Goal: Find specific page/section: Find specific page/section

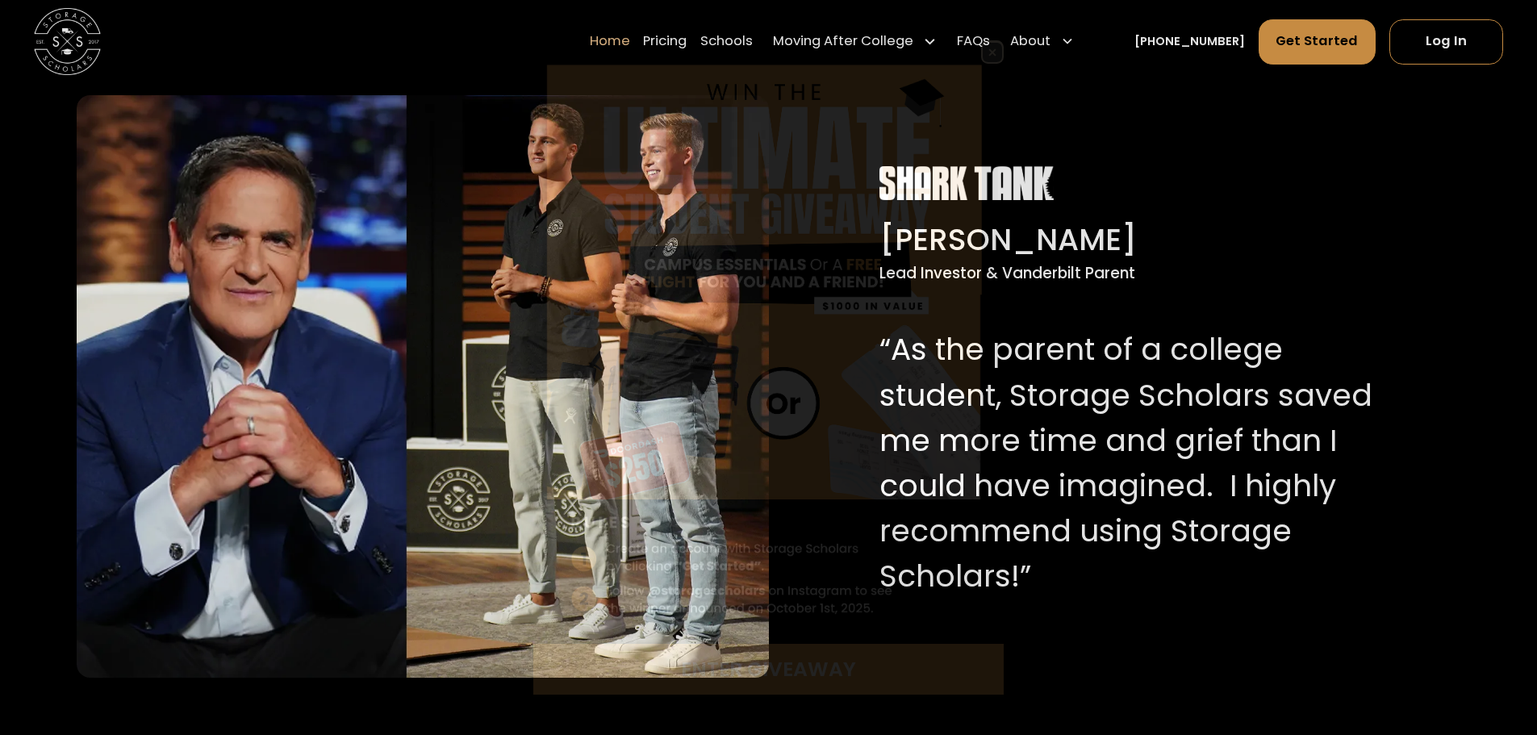
scroll to position [1694, 0]
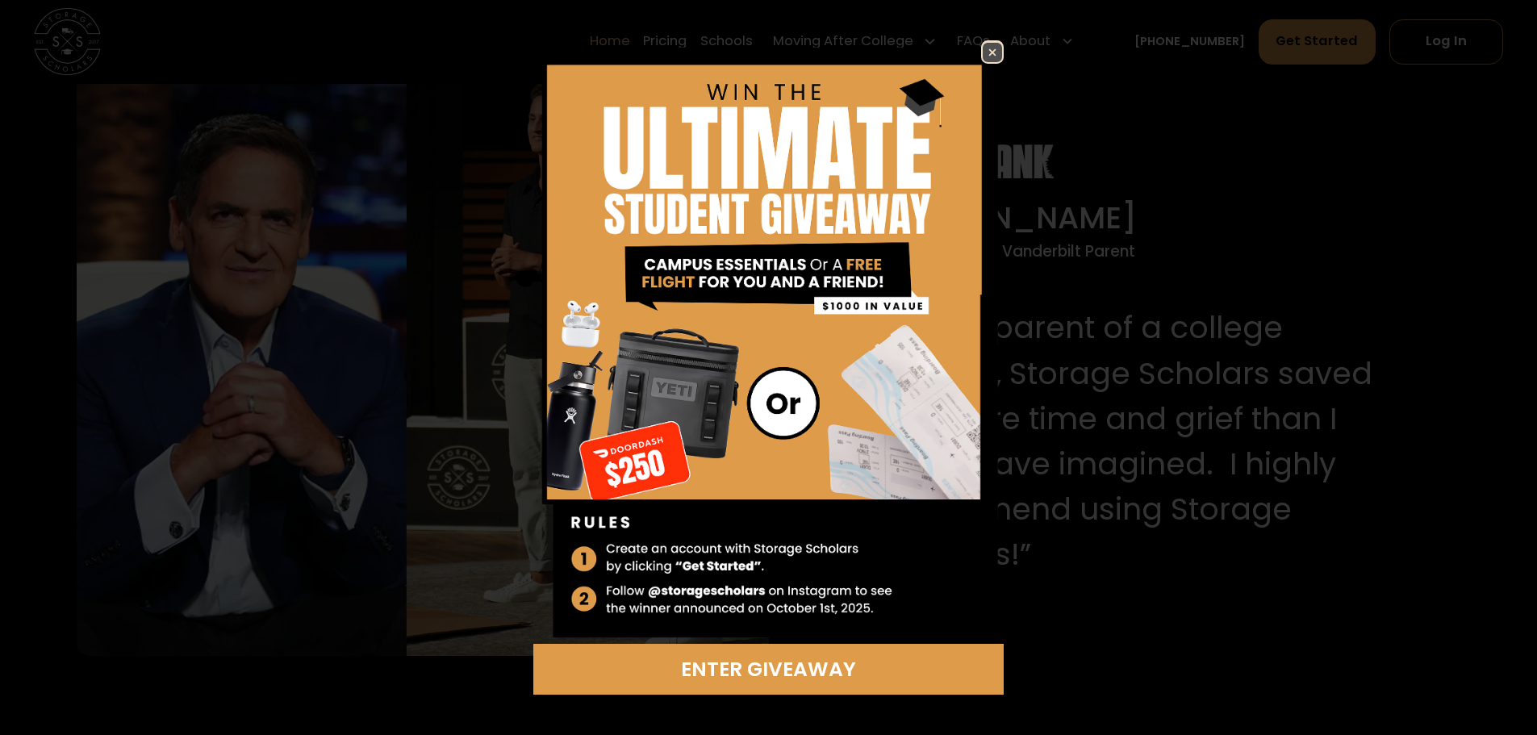
click at [979, 51] on img at bounding box center [768, 341] width 470 height 603
click at [998, 55] on img at bounding box center [992, 52] width 19 height 19
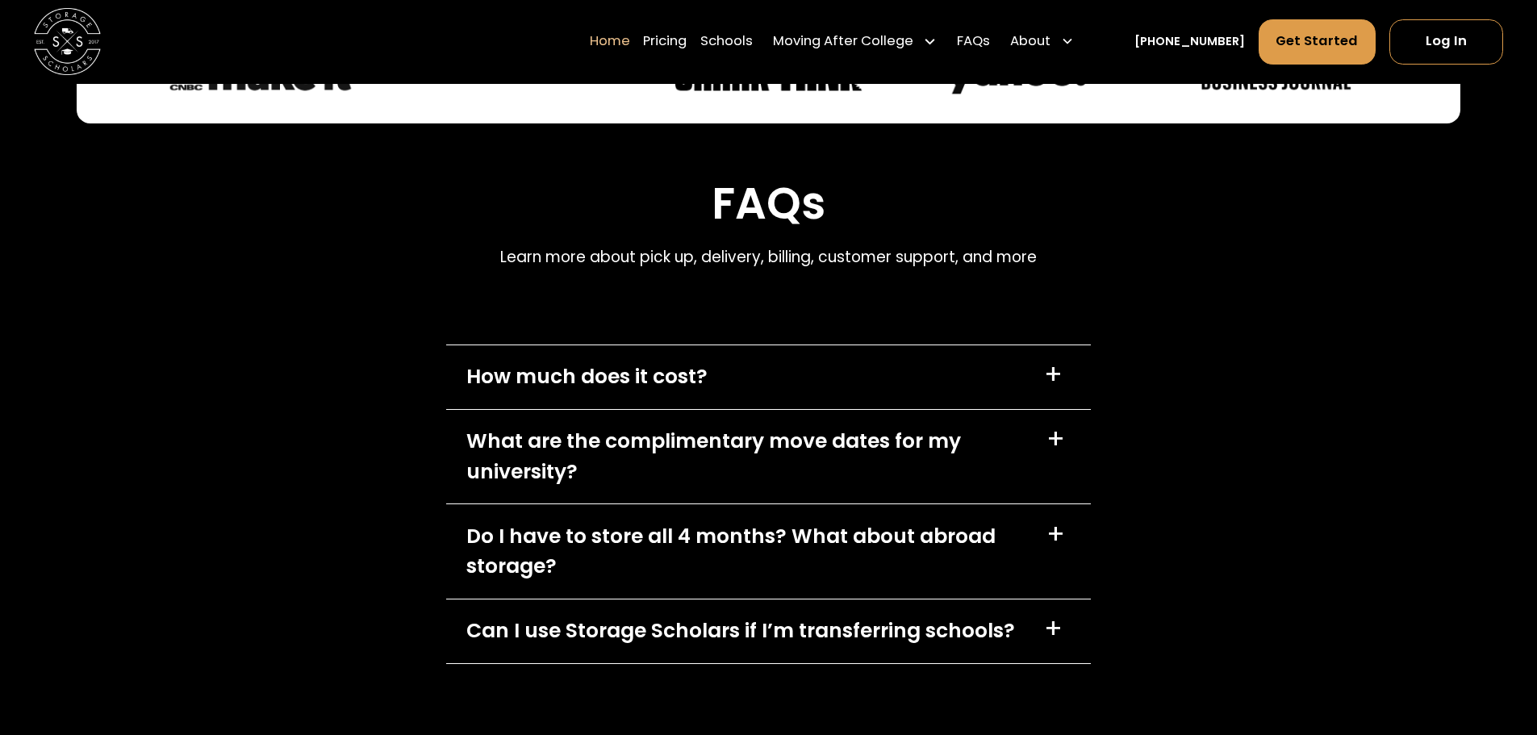
scroll to position [4760, 0]
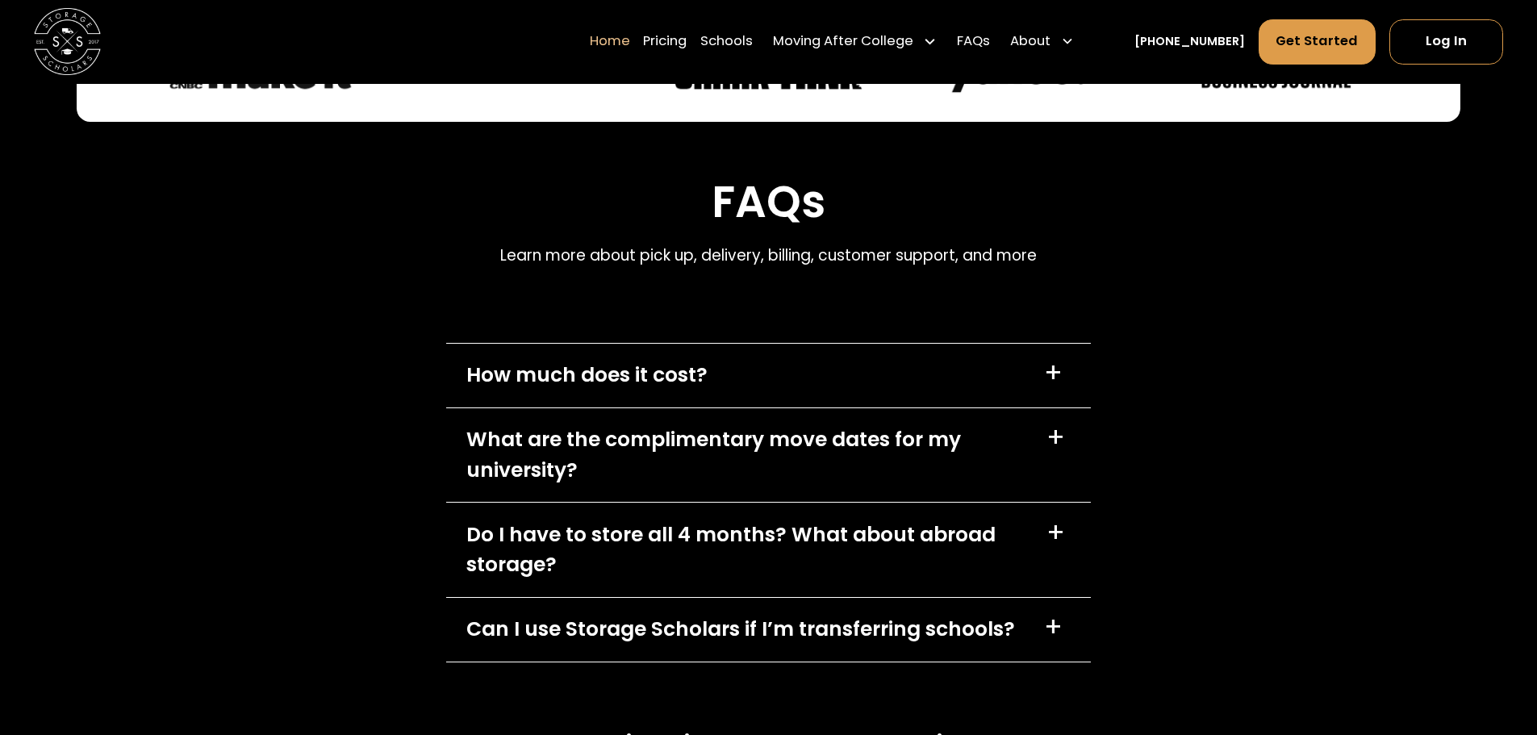
click at [686, 381] on div "How much does it cost?" at bounding box center [586, 375] width 241 height 30
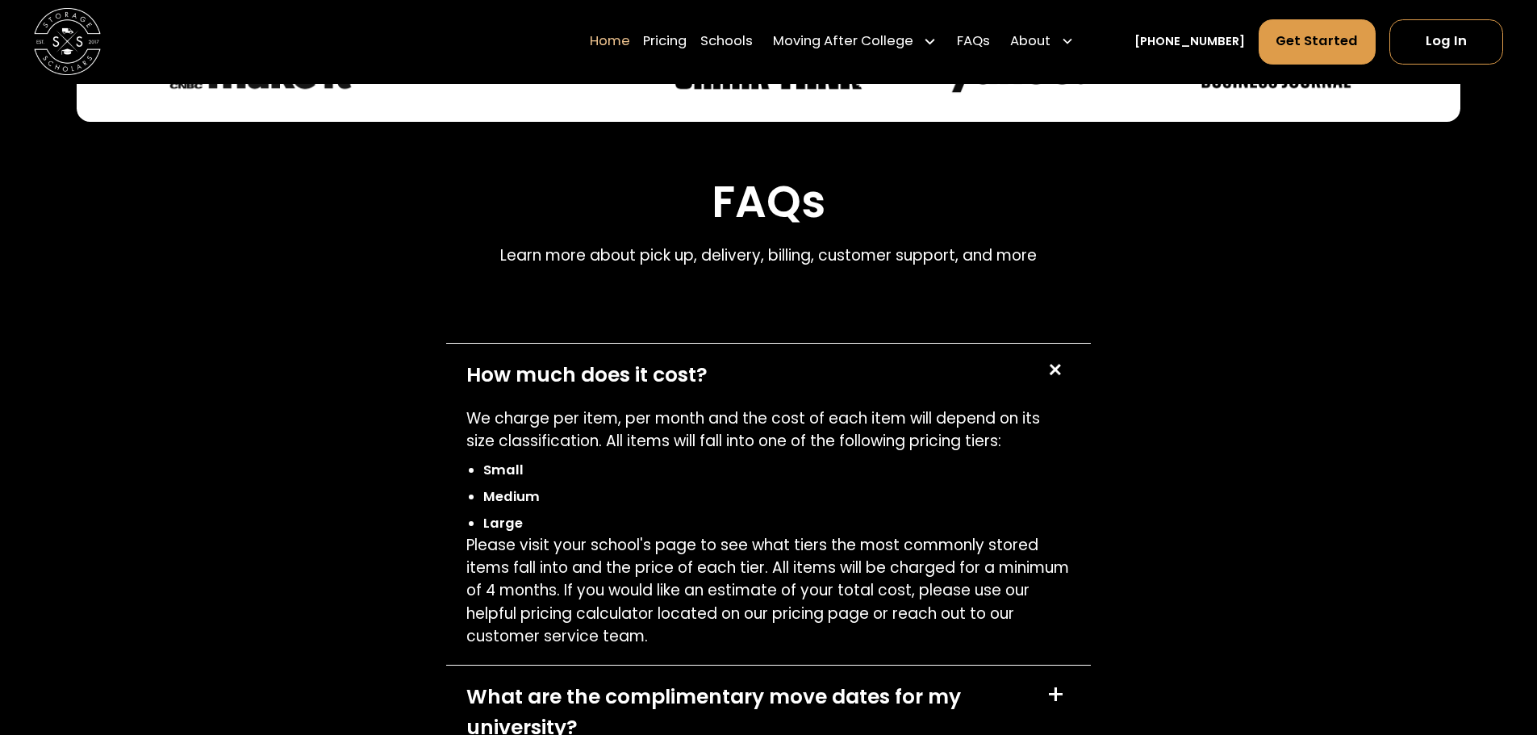
click at [686, 375] on div "How much does it cost?" at bounding box center [586, 375] width 241 height 30
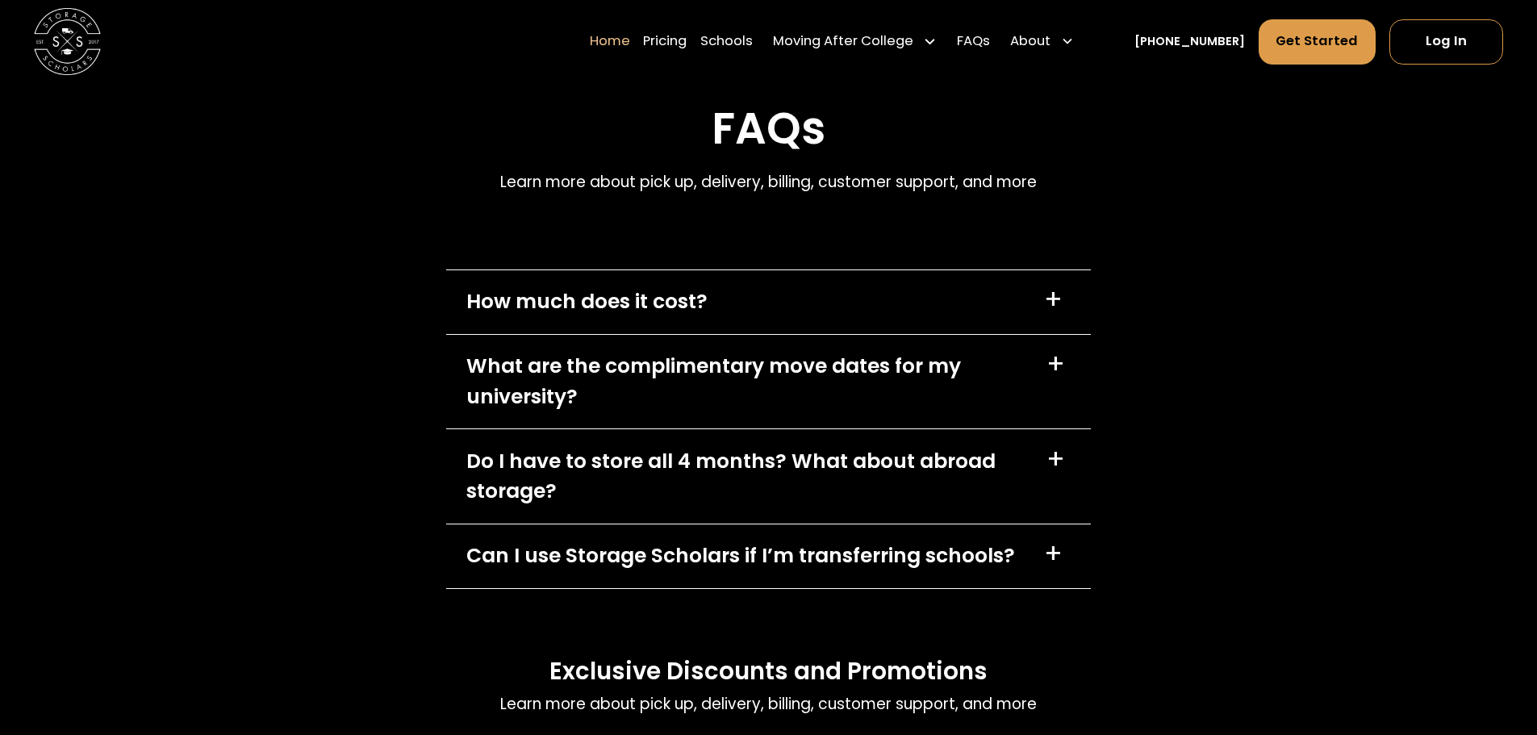
scroll to position [4921, 0]
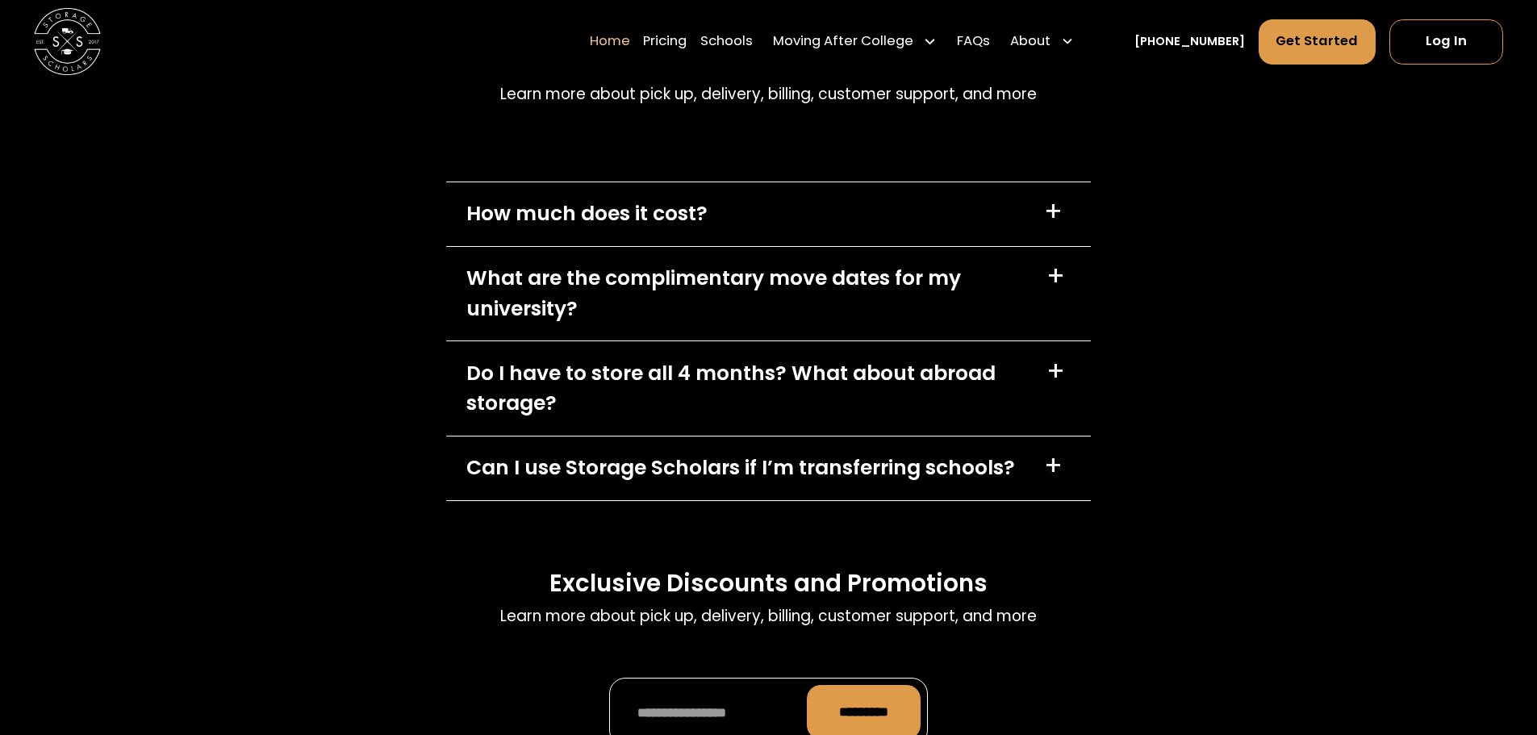
click at [707, 294] on div "What are the complimentary move dates for my university?" at bounding box center [746, 293] width 560 height 61
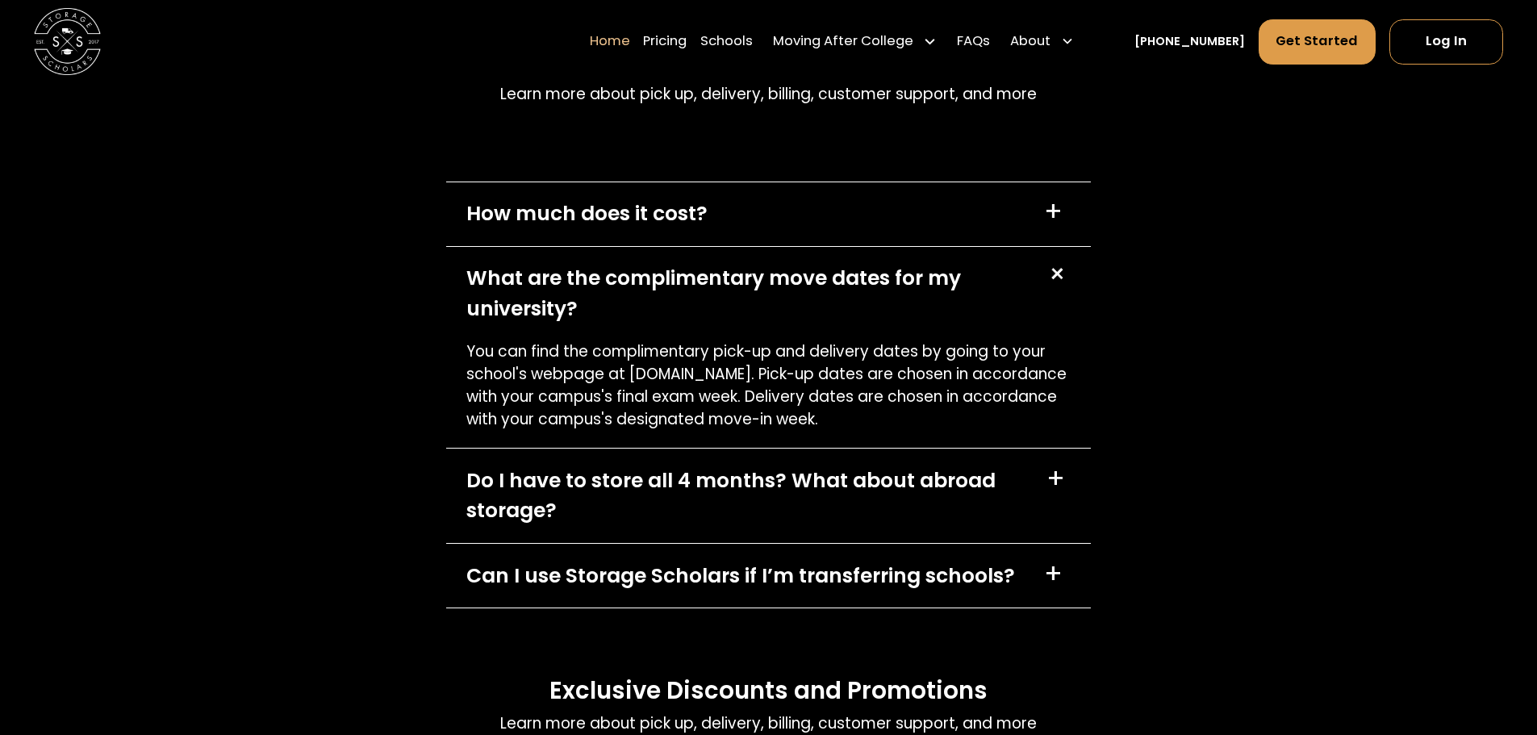
click at [707, 294] on div "What are the complimentary move dates for my university?" at bounding box center [746, 293] width 560 height 61
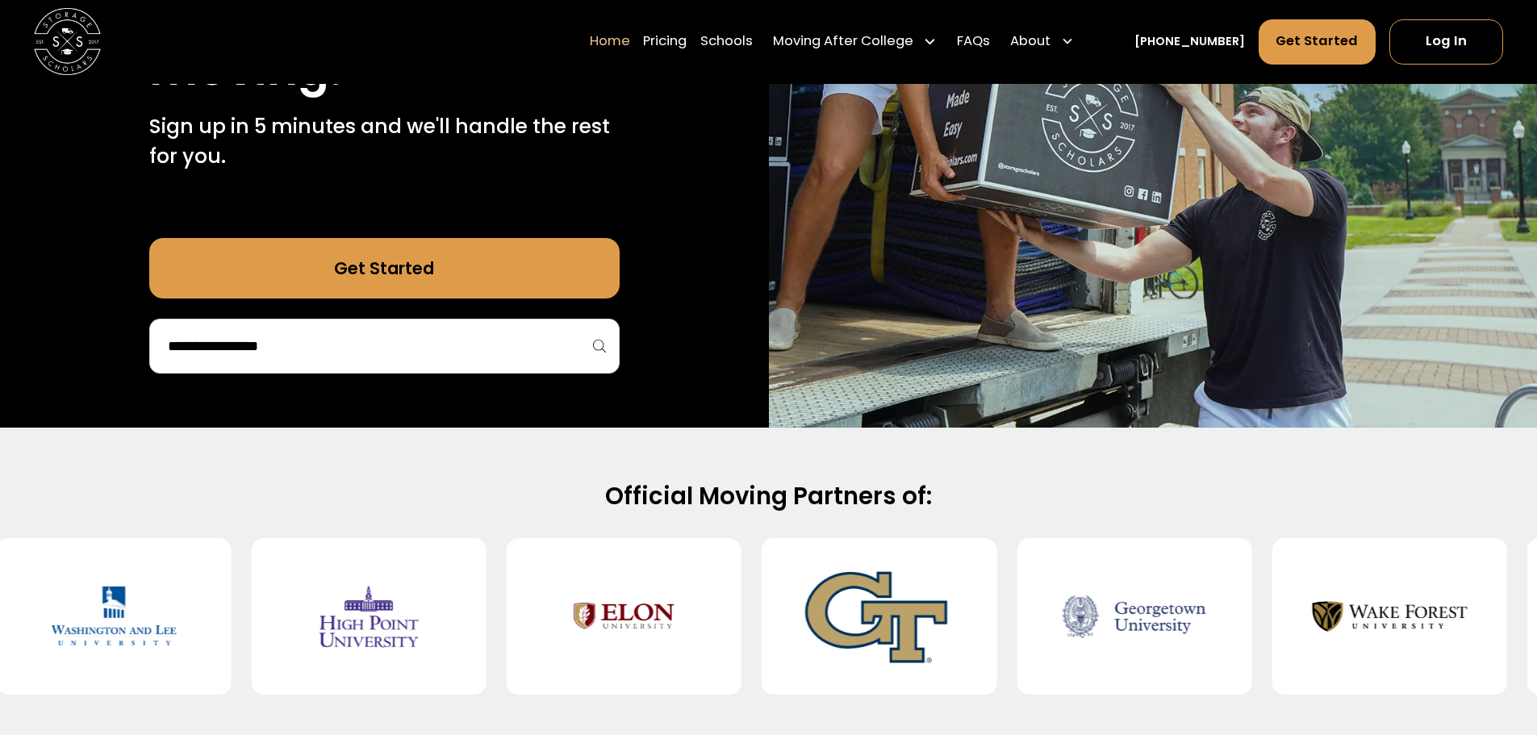
scroll to position [0, 0]
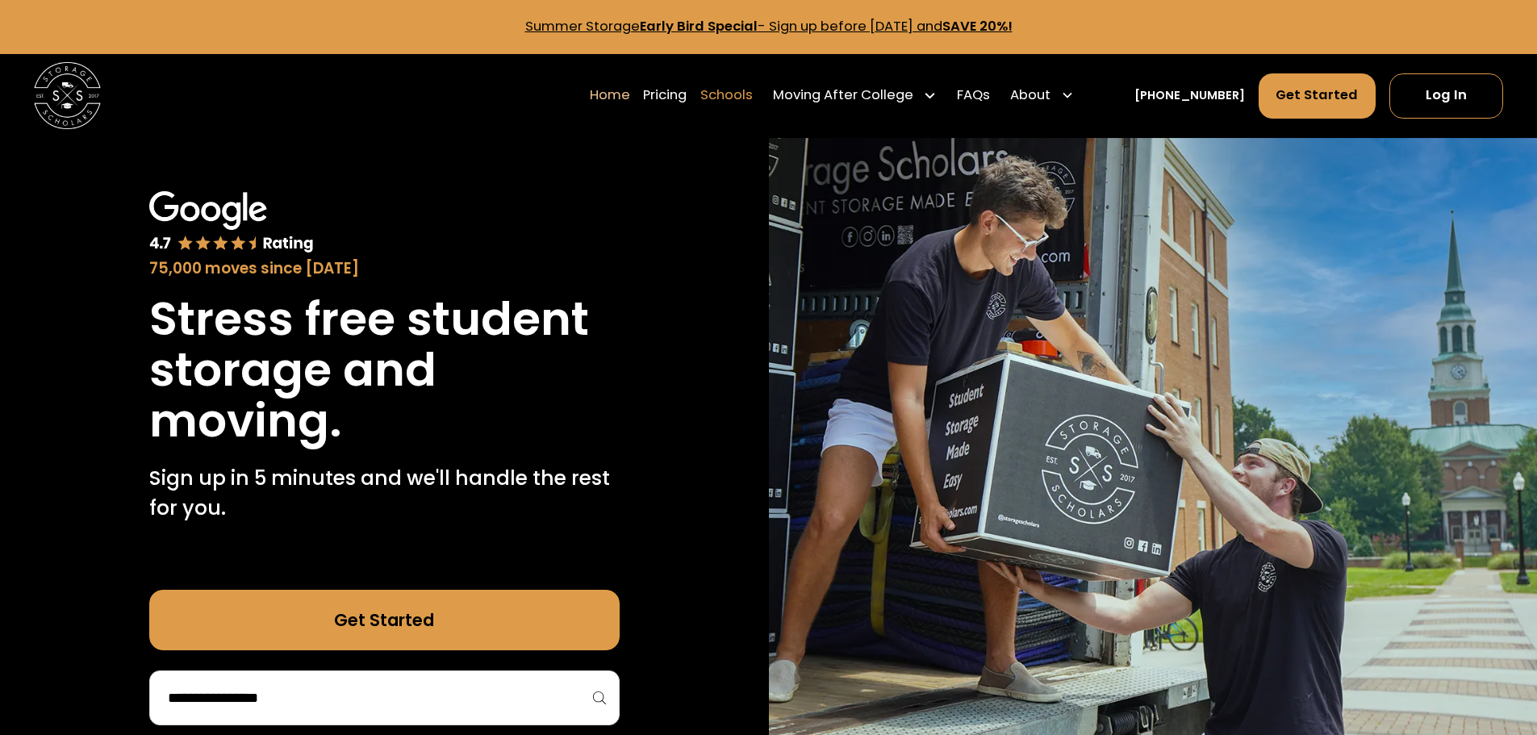
click at [745, 88] on link "Schools" at bounding box center [726, 95] width 52 height 47
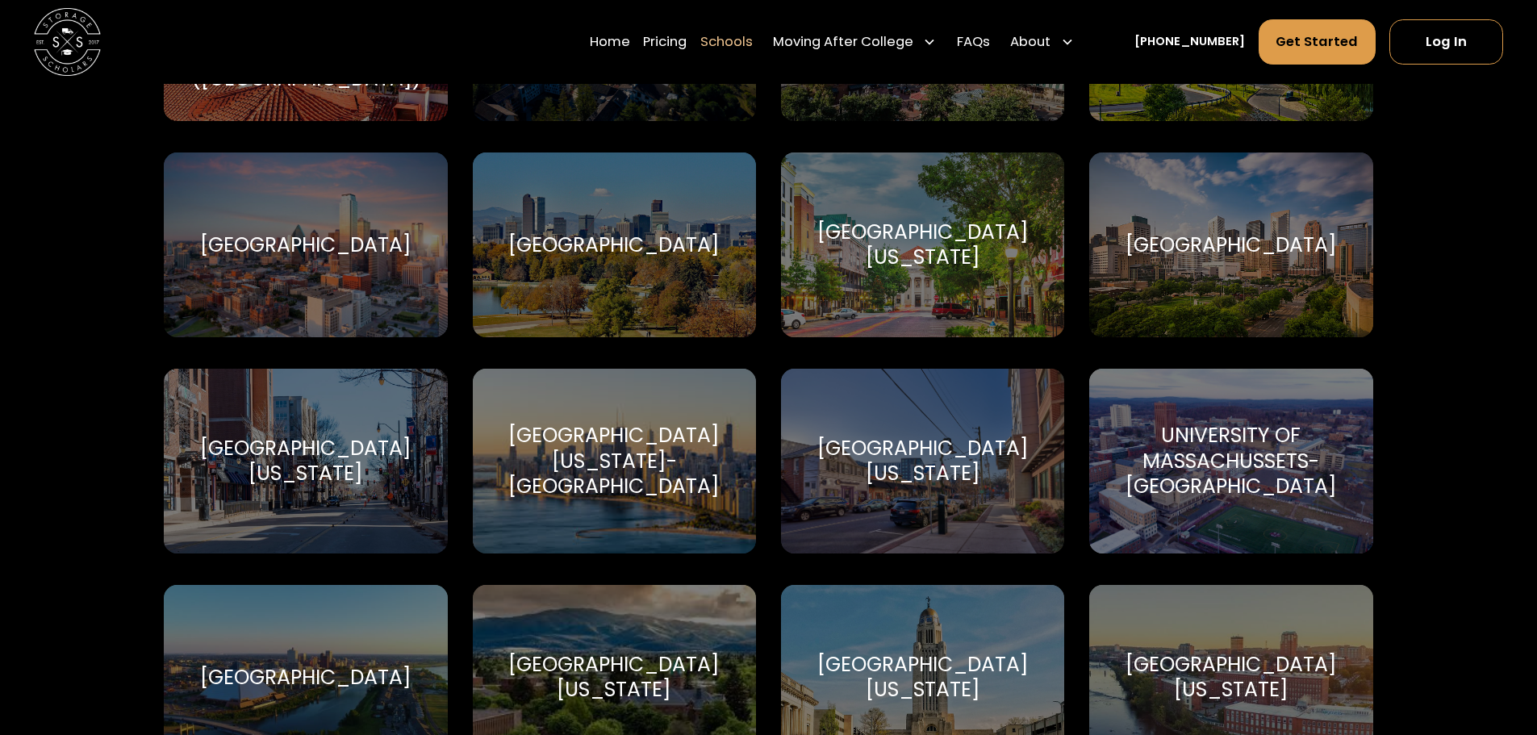
scroll to position [8229, 0]
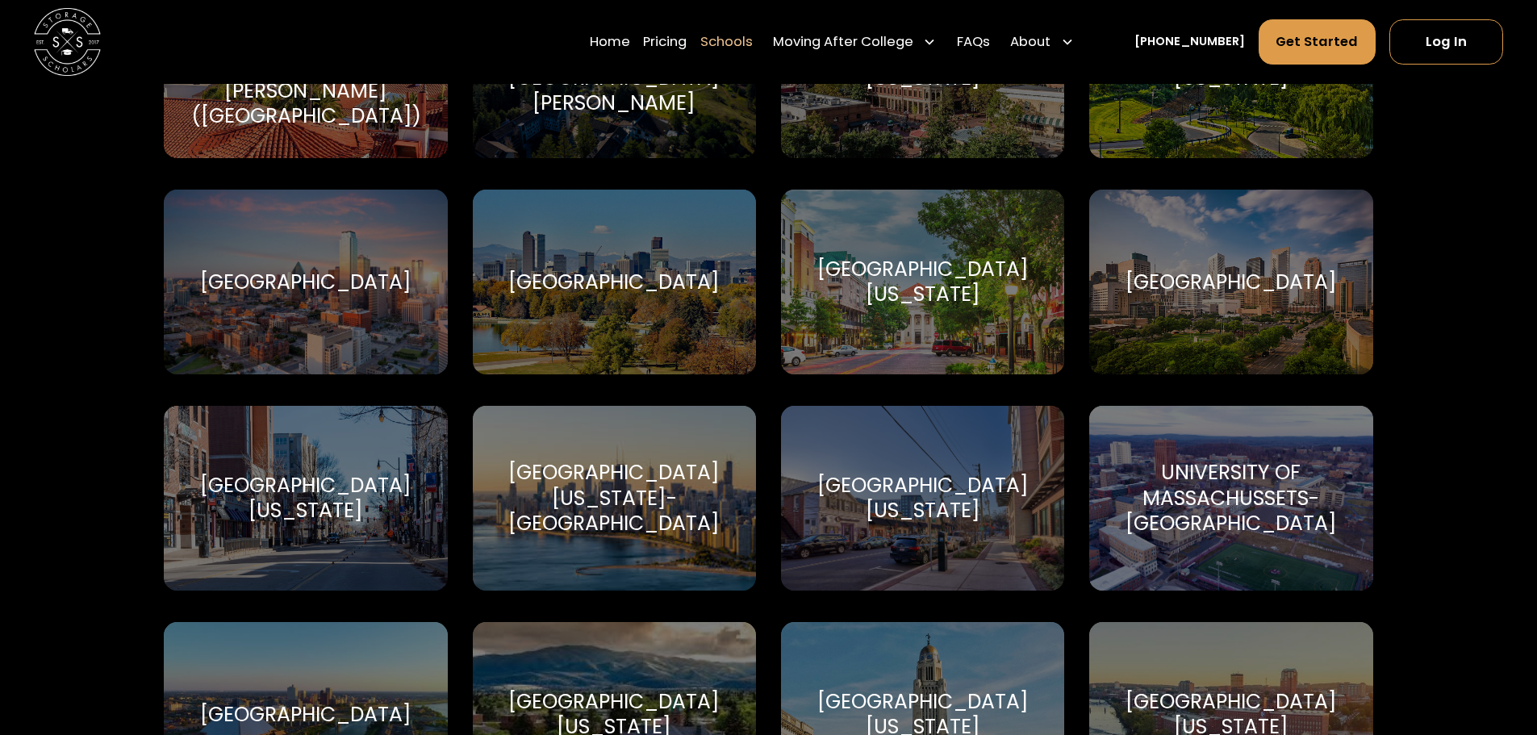
click at [860, 257] on div "[GEOGRAPHIC_DATA][US_STATE]" at bounding box center [922, 282] width 243 height 50
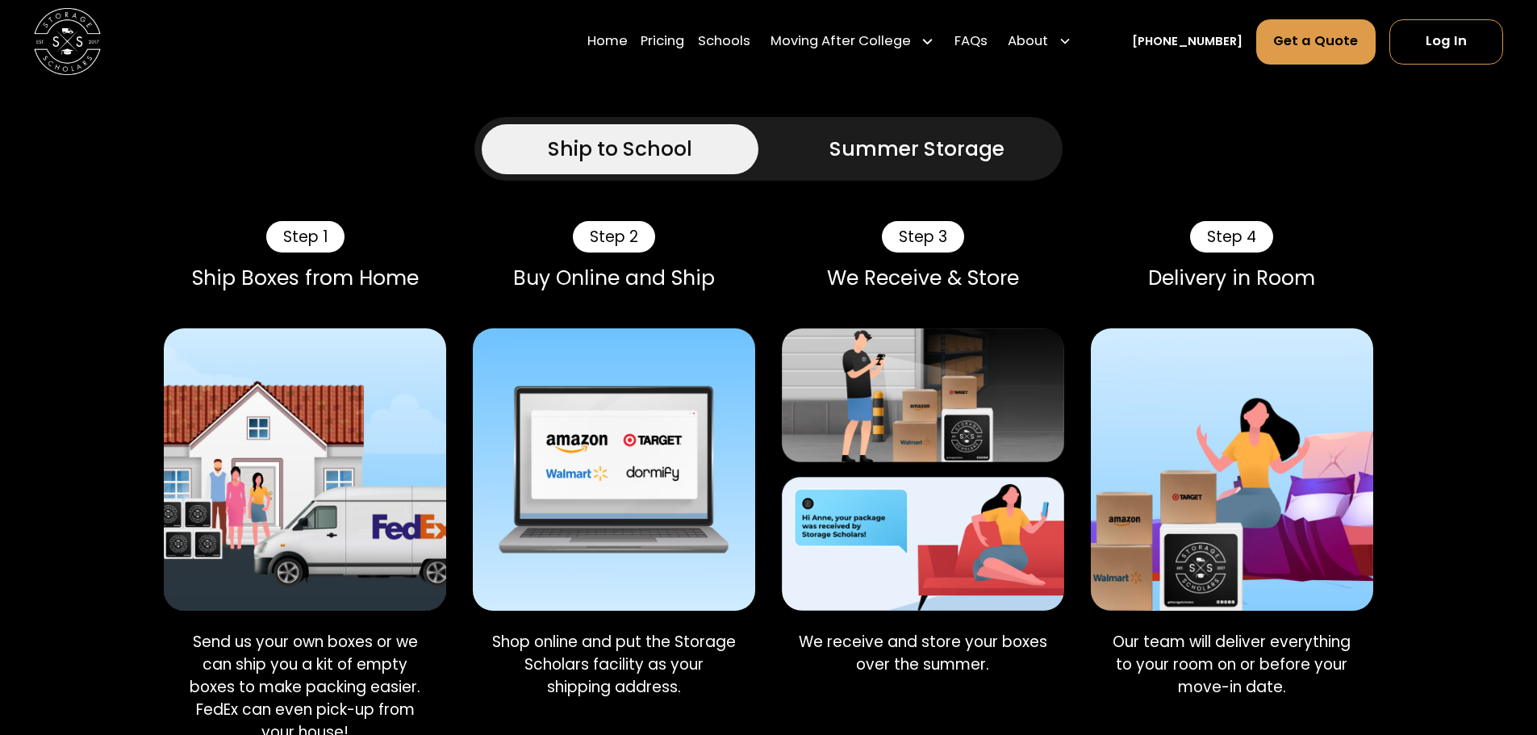
scroll to position [968, 0]
